Goal: Subscribe to service/newsletter

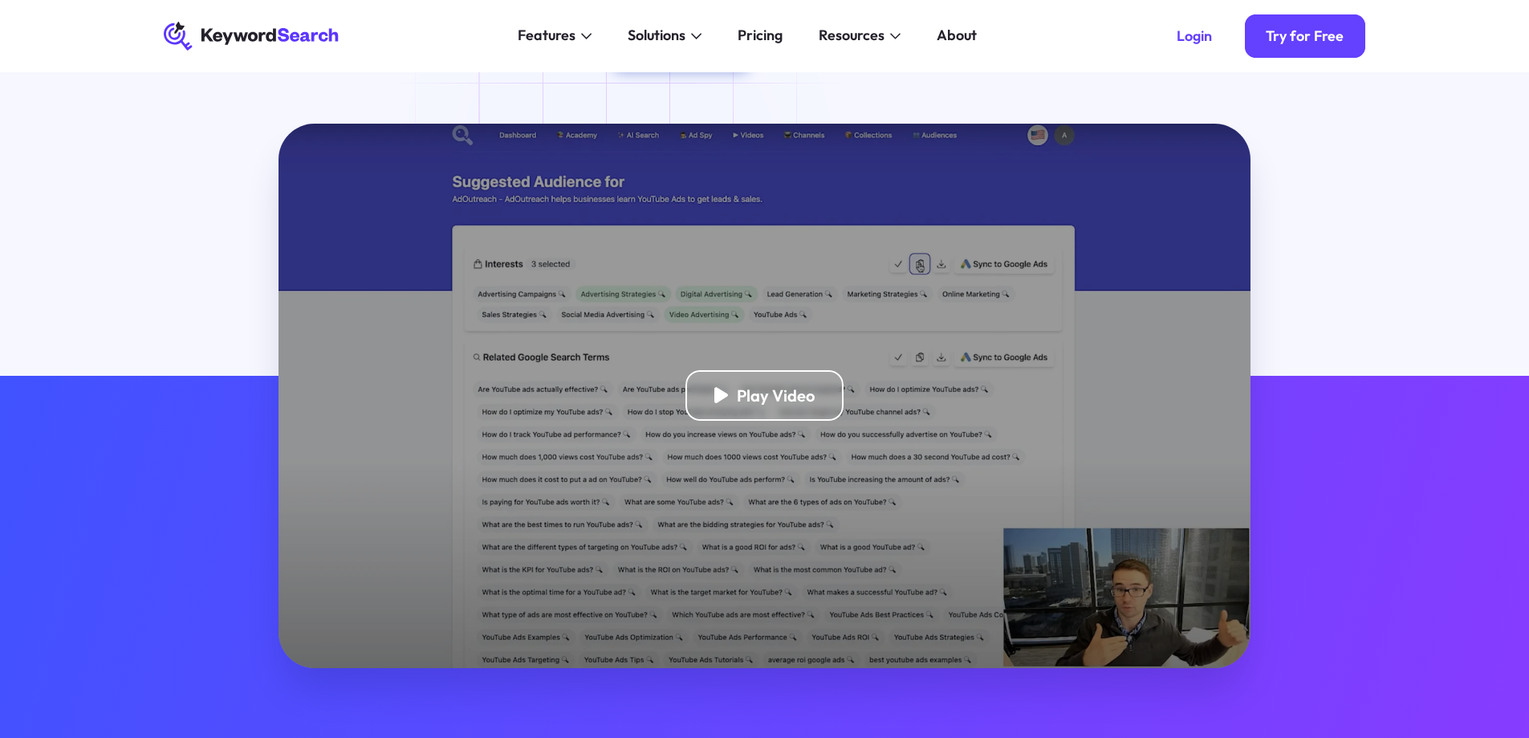
scroll to position [80, 0]
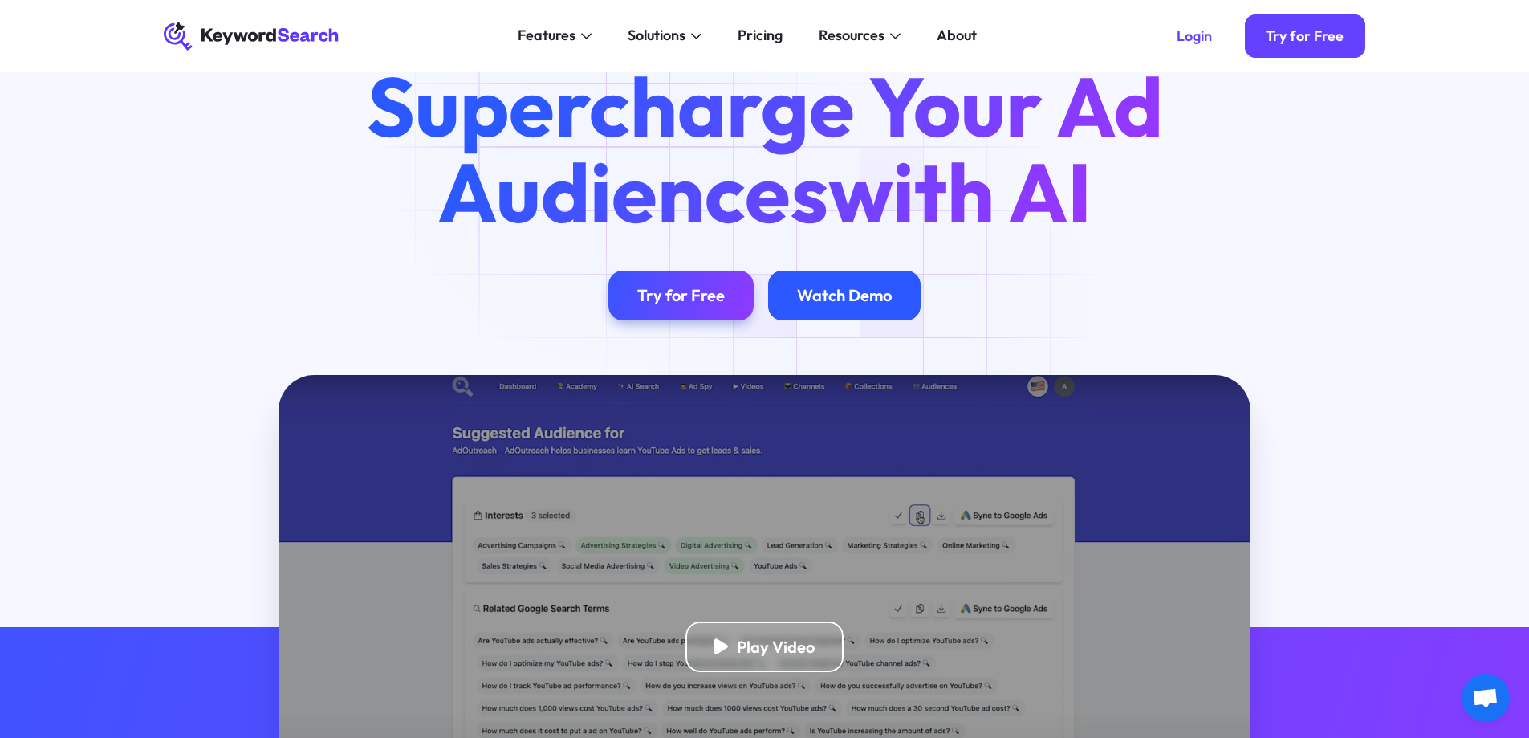
click at [879, 305] on div "Watch Demo" at bounding box center [844, 295] width 95 height 20
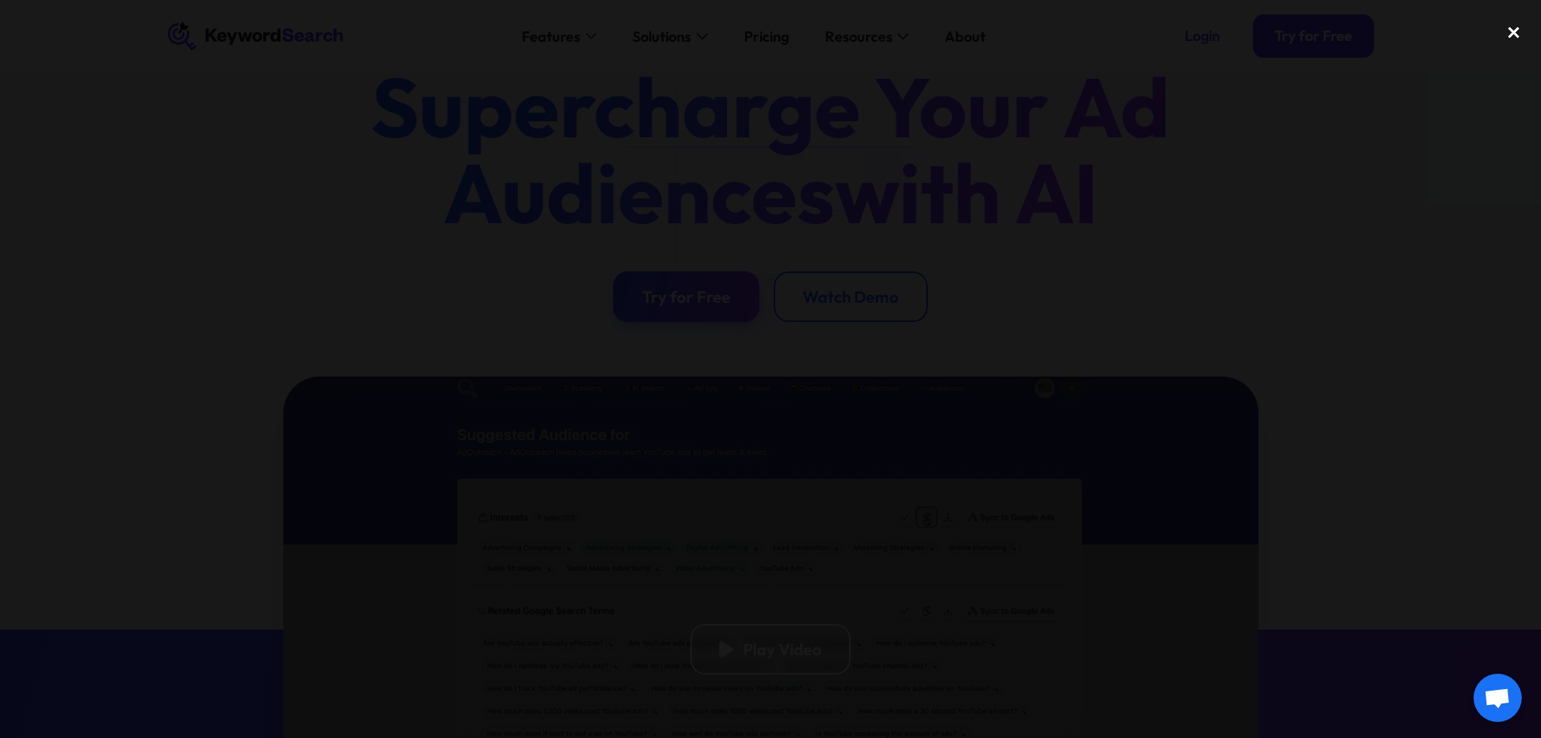
click at [1518, 26] on div "close lightbox" at bounding box center [1513, 31] width 55 height 35
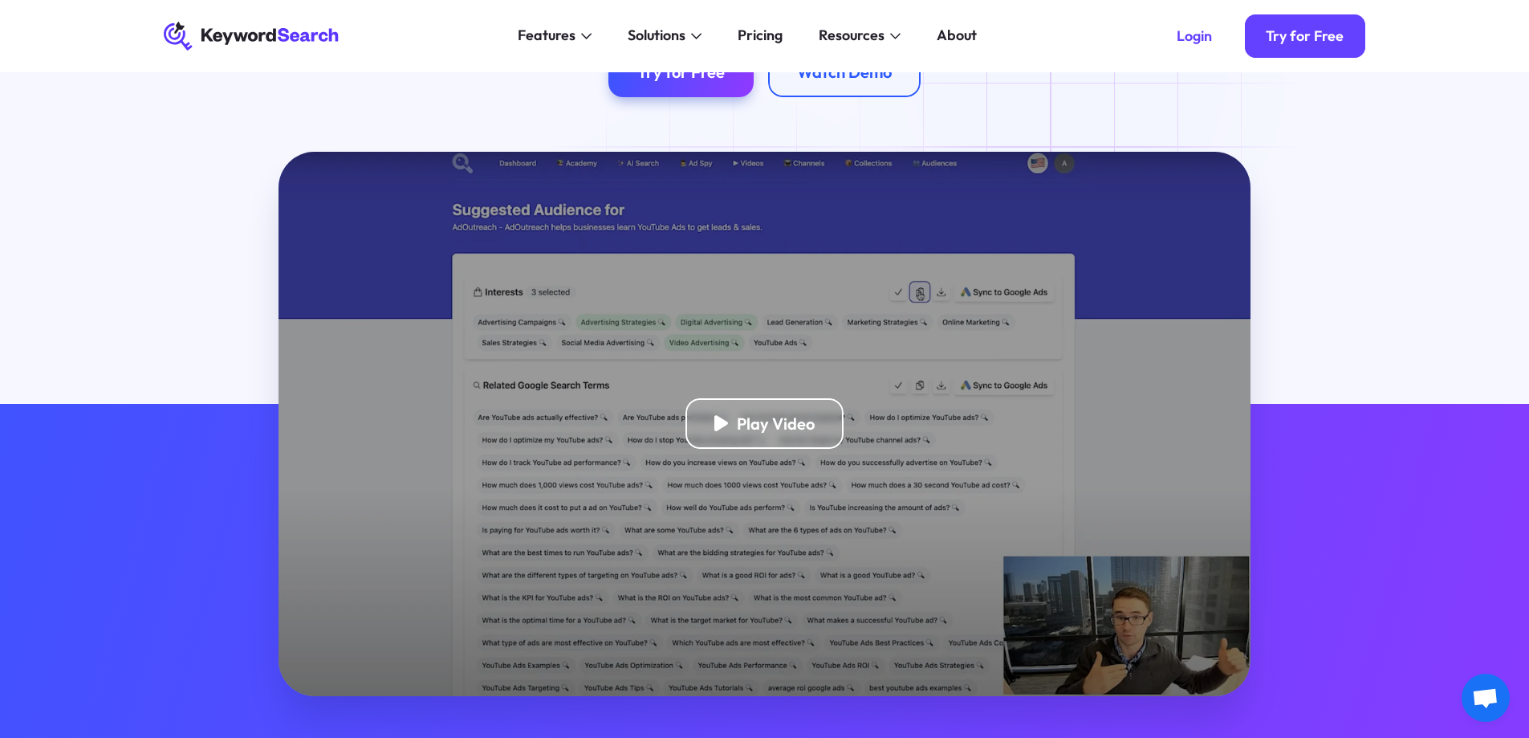
scroll to position [161, 0]
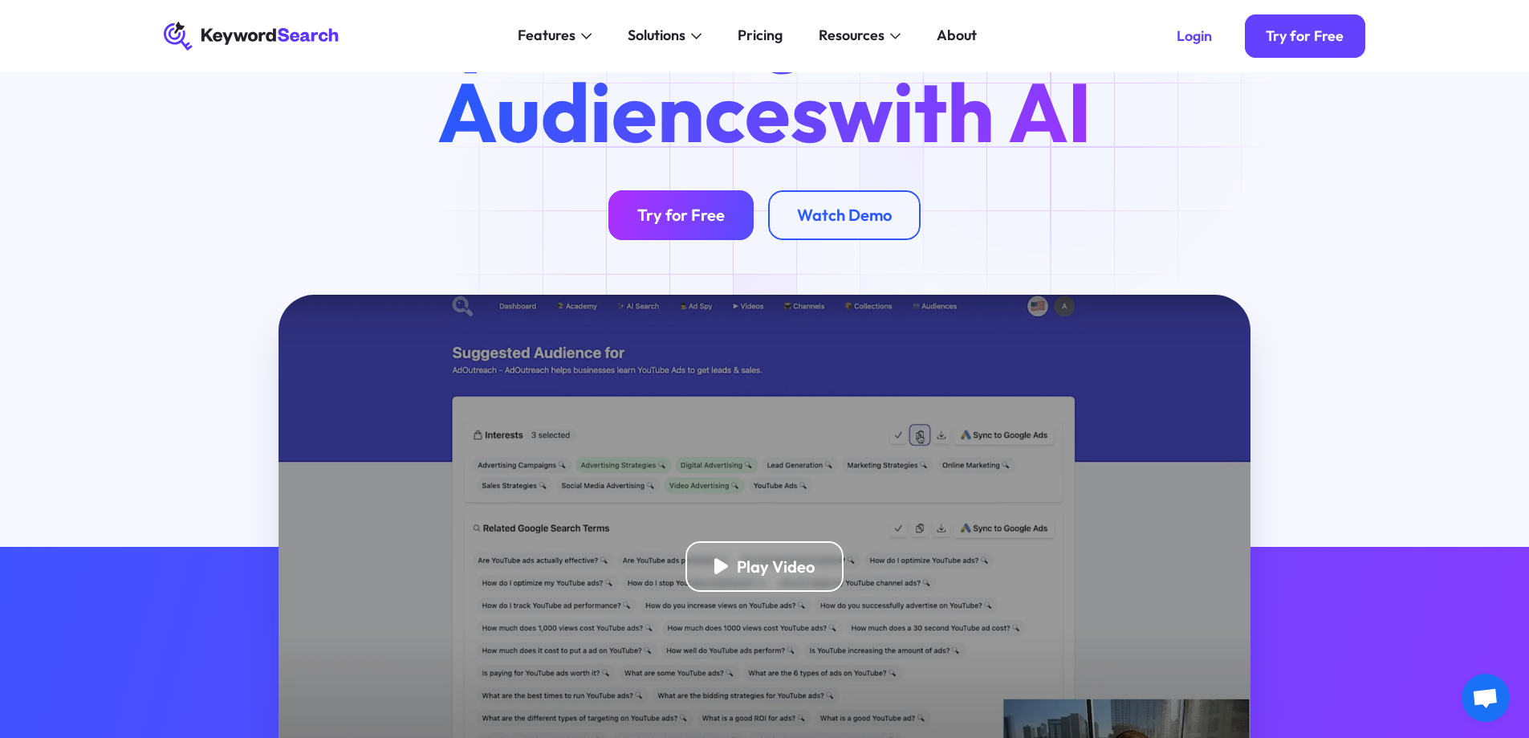
click at [677, 213] on div "Try for Free" at bounding box center [680, 215] width 87 height 20
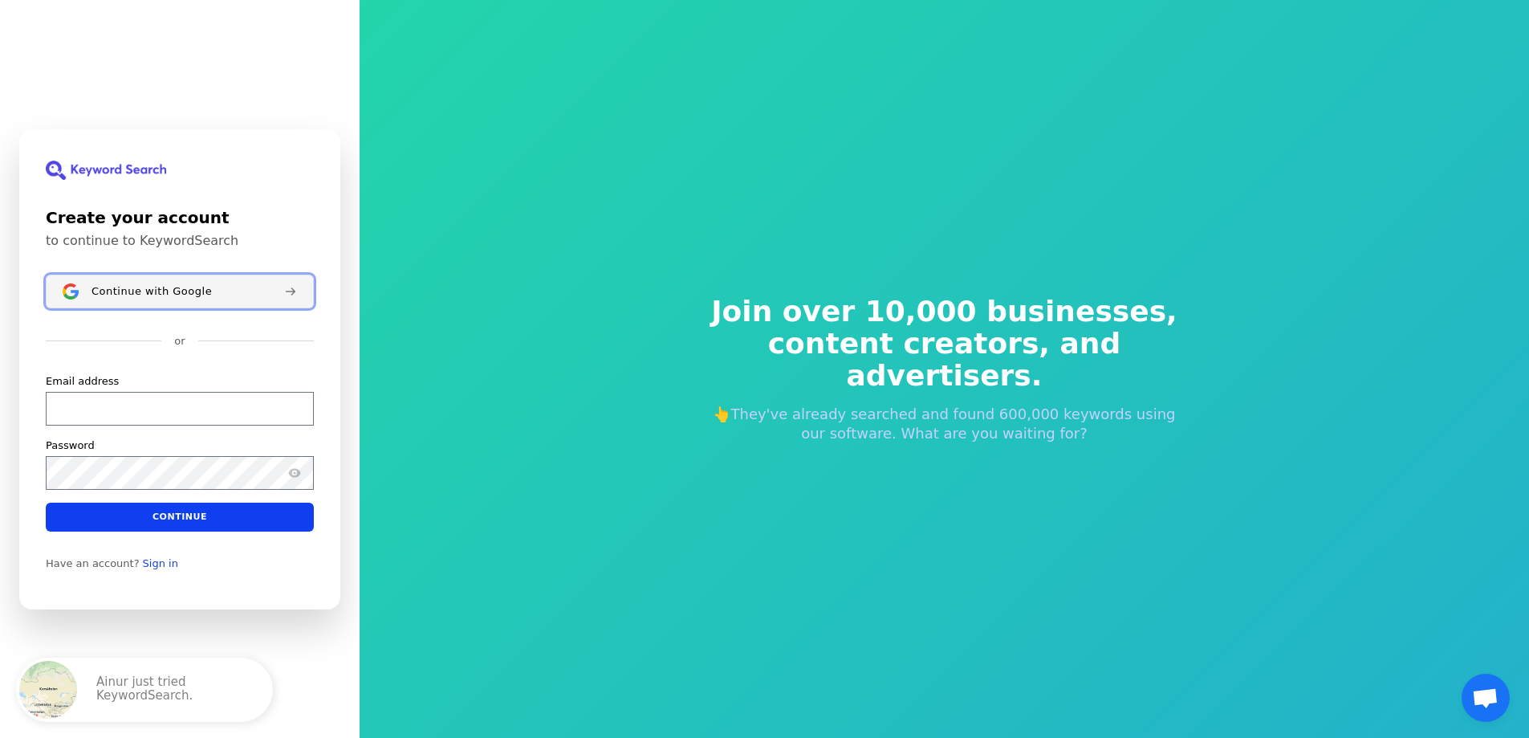
click at [140, 290] on span "Continue with Google" at bounding box center [151, 290] width 120 height 13
